Goal: Book appointment/travel/reservation

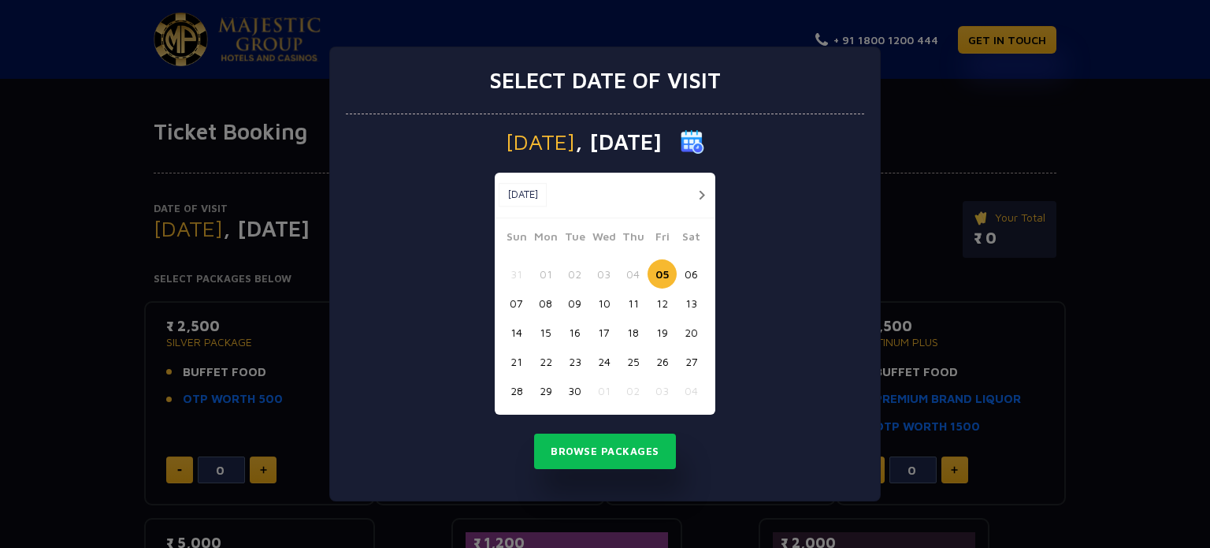
click at [511, 392] on button "28" at bounding box center [516, 390] width 29 height 29
click at [614, 456] on button "Browse Packages" at bounding box center [605, 451] width 142 height 36
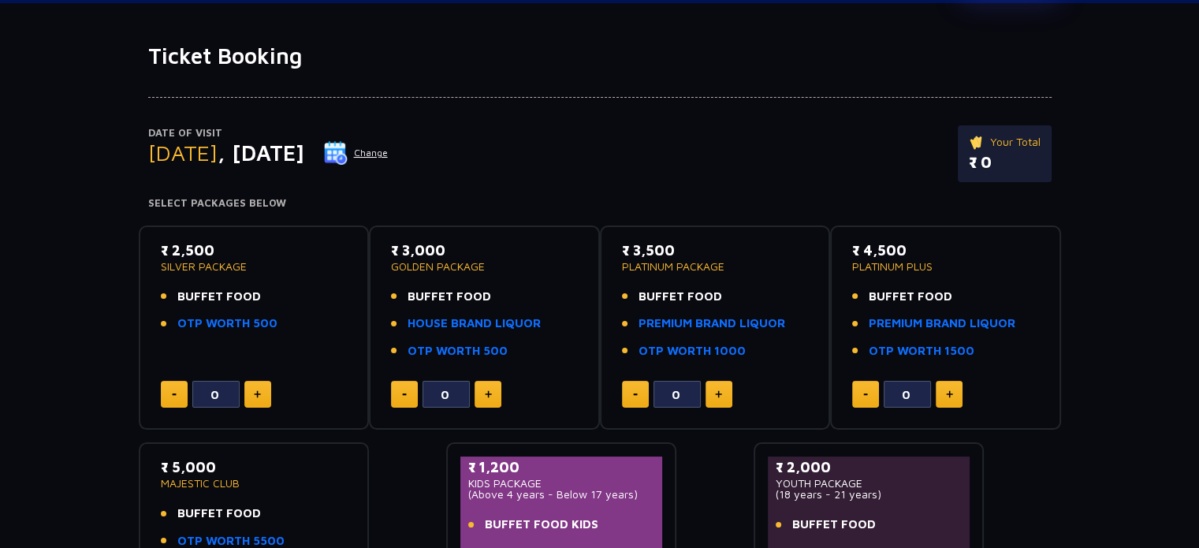
scroll to position [95, 0]
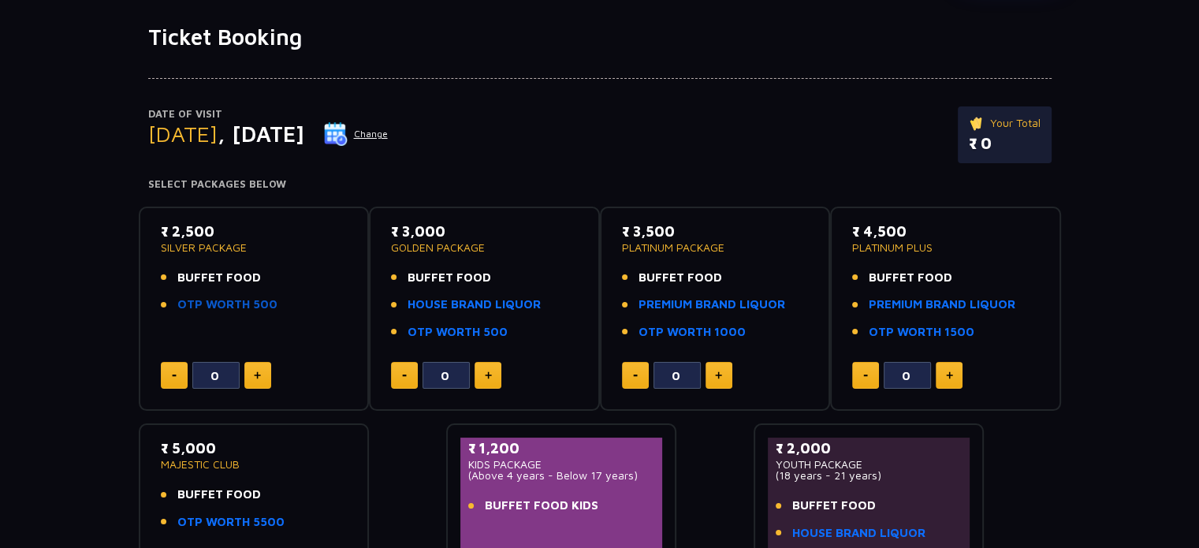
click at [250, 303] on link "OTP WORTH 500" at bounding box center [227, 305] width 100 height 18
click at [389, 132] on button "Change" at bounding box center [355, 133] width 65 height 25
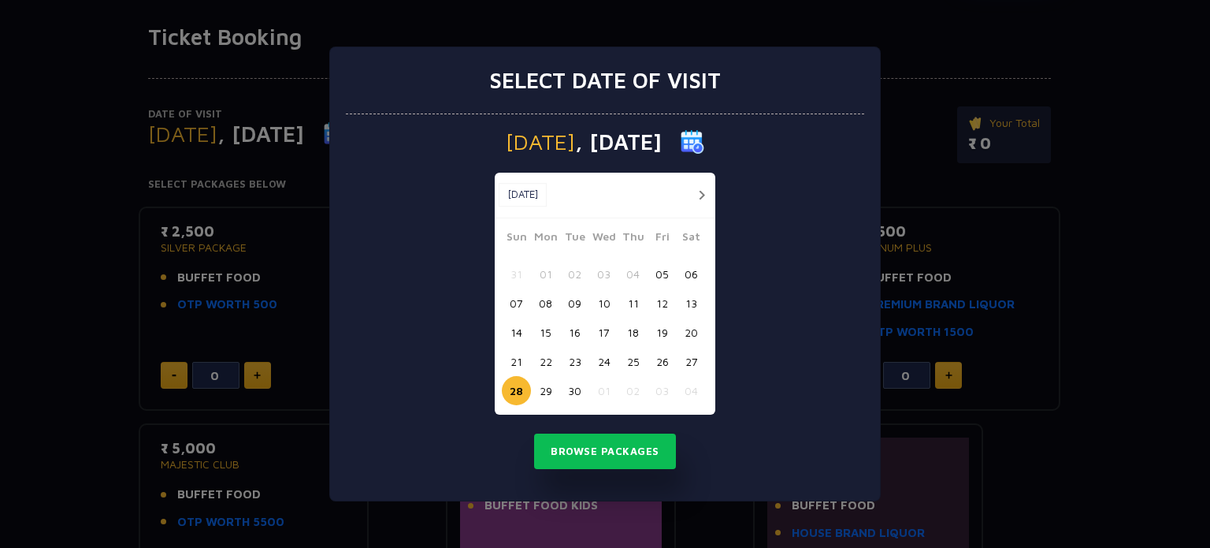
click at [522, 301] on button "07" at bounding box center [516, 302] width 29 height 29
click at [624, 456] on button "Browse Packages" at bounding box center [605, 451] width 142 height 36
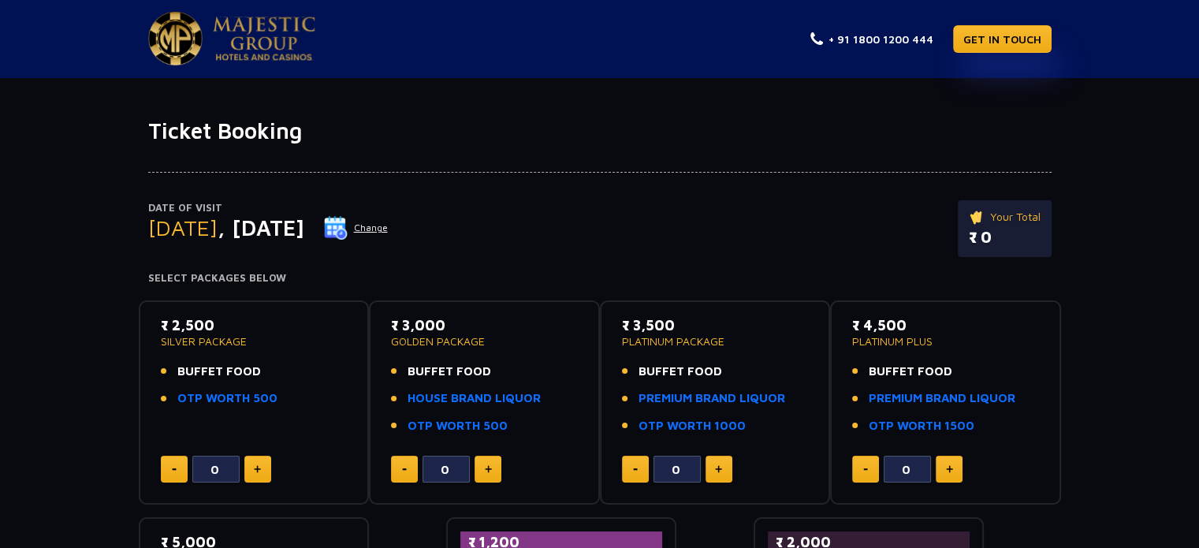
scroll to position [0, 0]
